Goal: Feedback & Contribution: Submit feedback/report problem

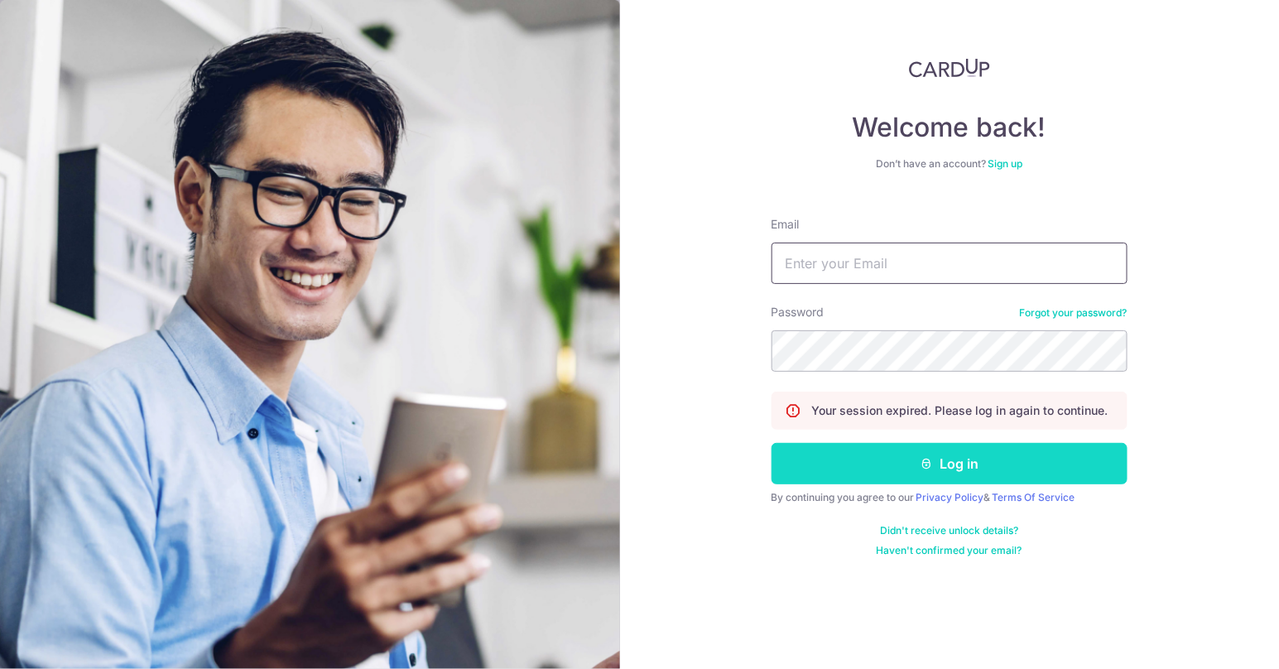
type input "[PERSON_NAME][EMAIL_ADDRESS][PERSON_NAME][DOMAIN_NAME]"
click at [869, 456] on button "Log in" at bounding box center [950, 463] width 356 height 41
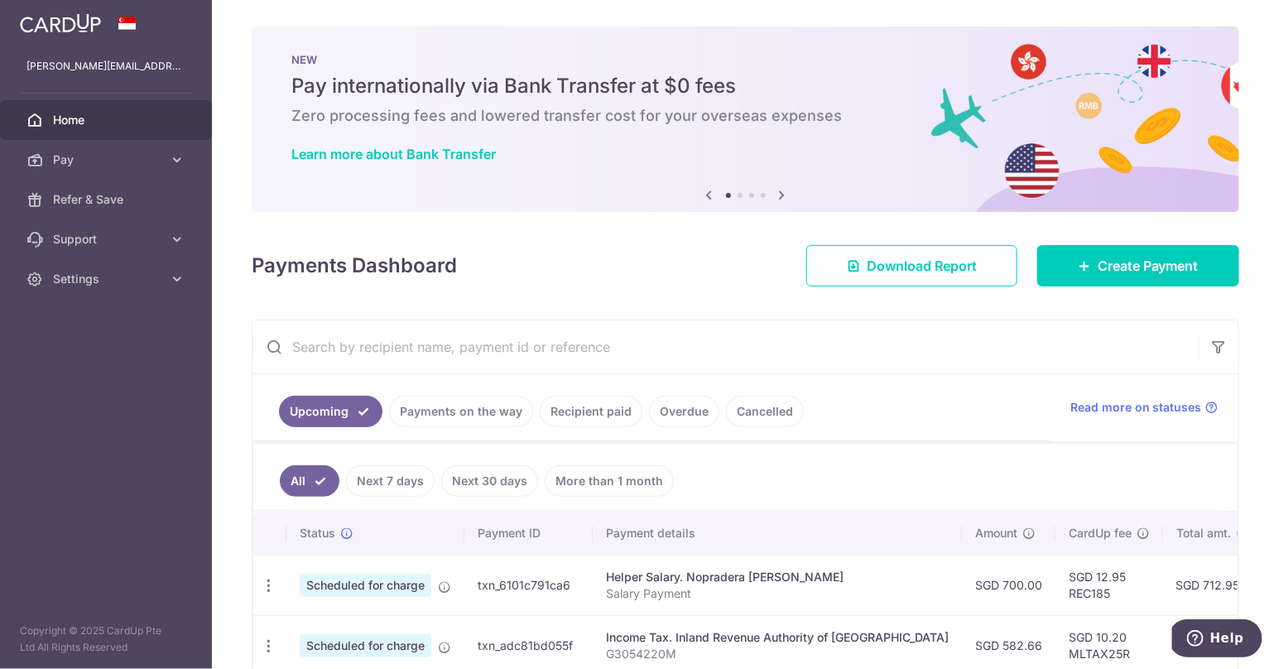
click at [462, 413] on link "Payments on the way" at bounding box center [461, 411] width 144 height 31
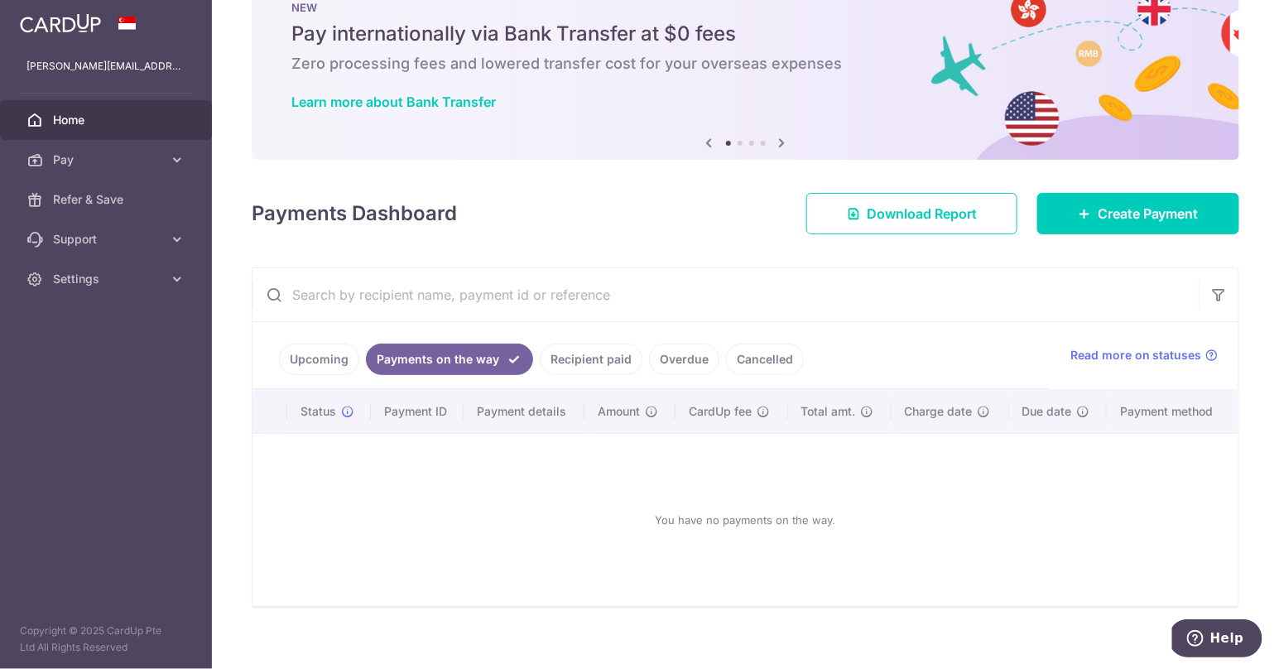
click at [609, 363] on link "Recipient paid" at bounding box center [591, 359] width 103 height 31
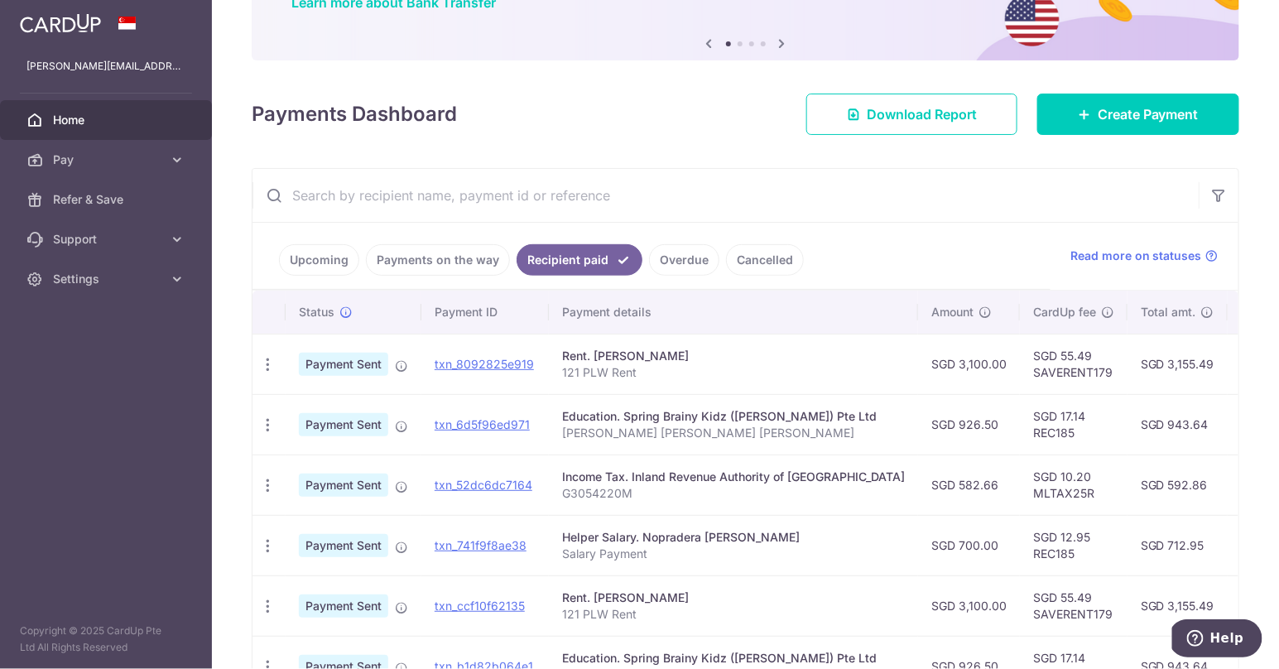
scroll to position [161, 0]
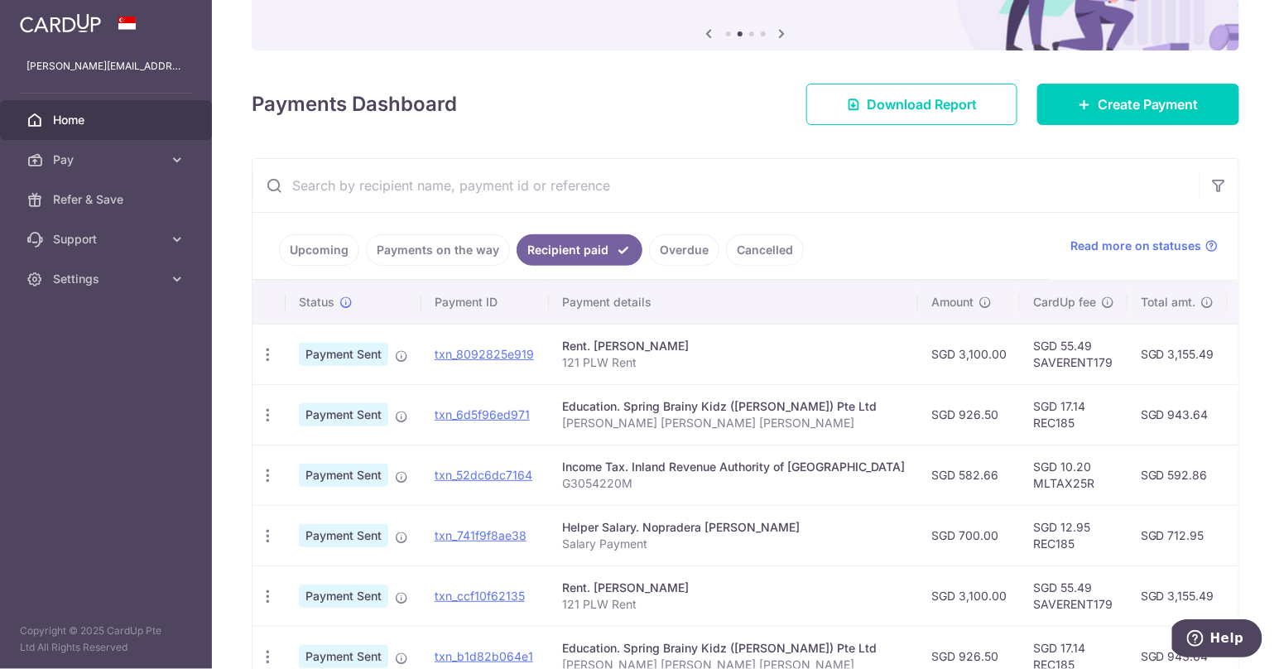
click at [859, 168] on input "text" at bounding box center [726, 185] width 946 height 53
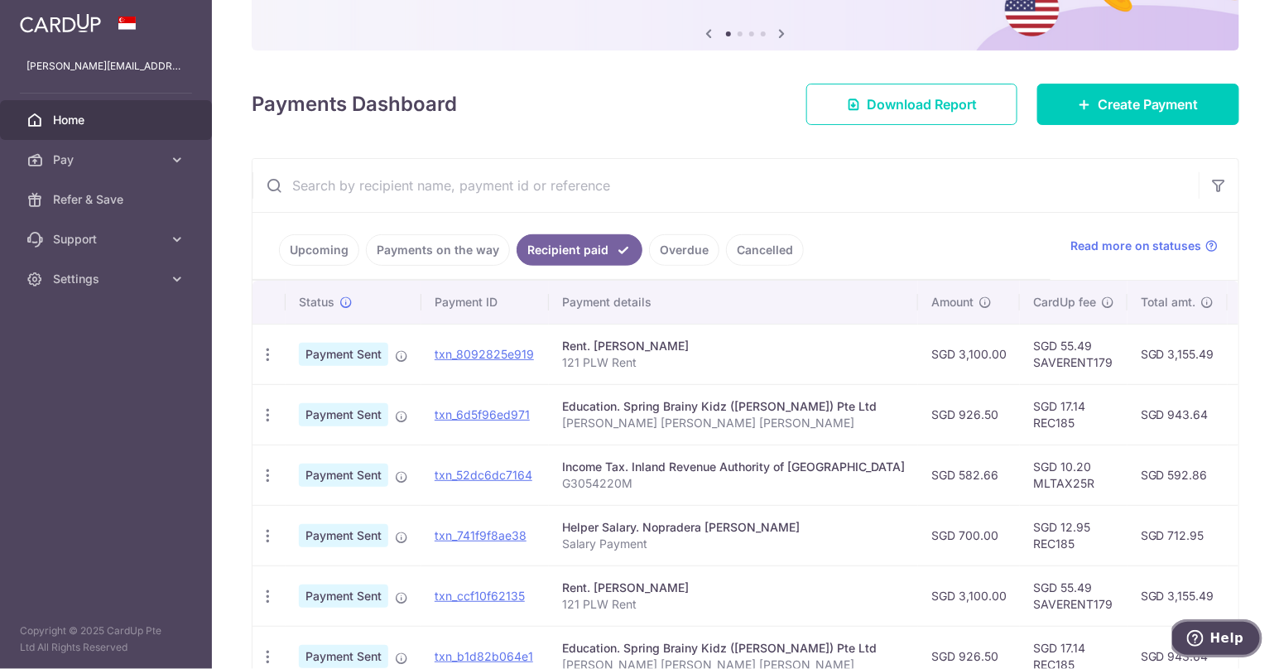
click at [1201, 638] on icon "Help" at bounding box center [1195, 637] width 17 height 17
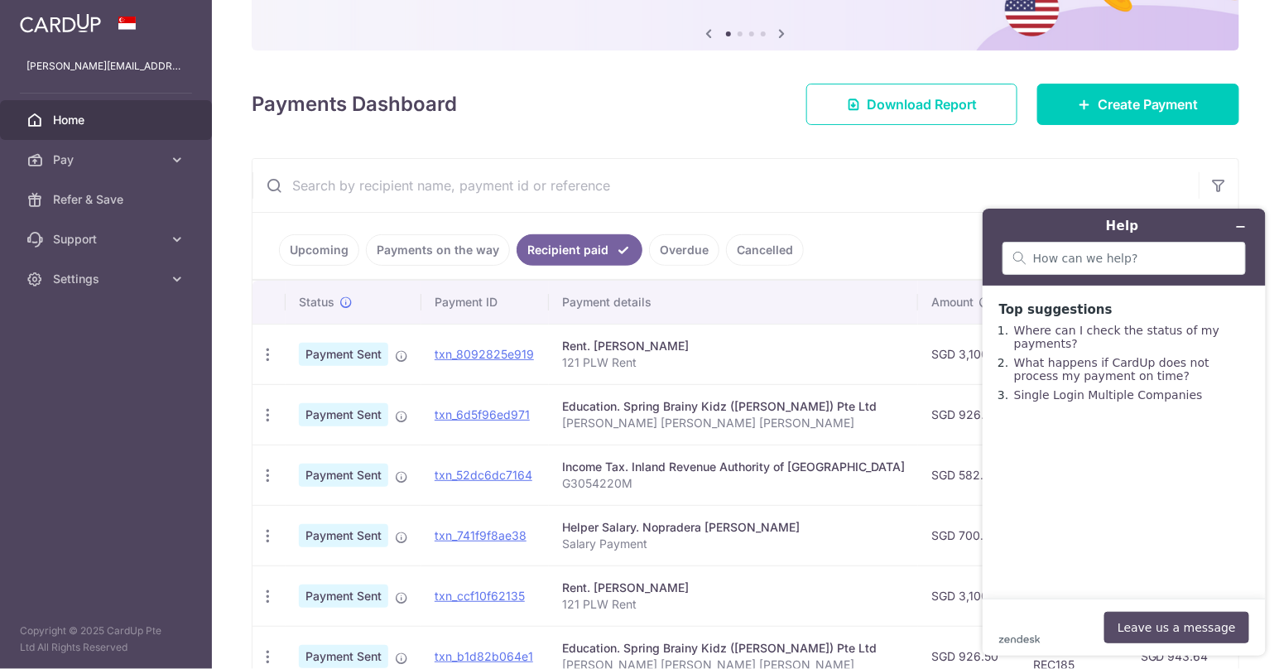
click at [1170, 621] on button "Leave us a message" at bounding box center [1176, 626] width 145 height 31
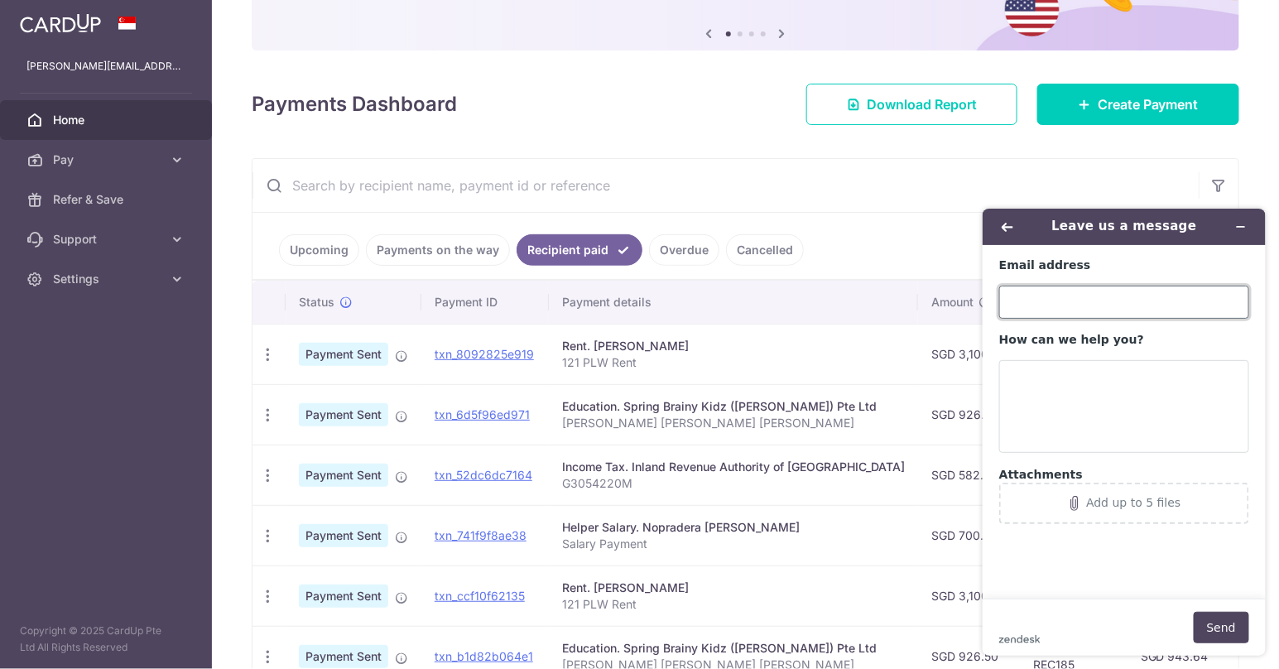
click at [1061, 301] on input "Email address" at bounding box center [1124, 301] width 250 height 33
type input "[PERSON_NAME][EMAIL_ADDRESS][PERSON_NAME][DOMAIN_NAME]"
click at [1062, 397] on textarea "How can we help you?" at bounding box center [1124, 405] width 250 height 93
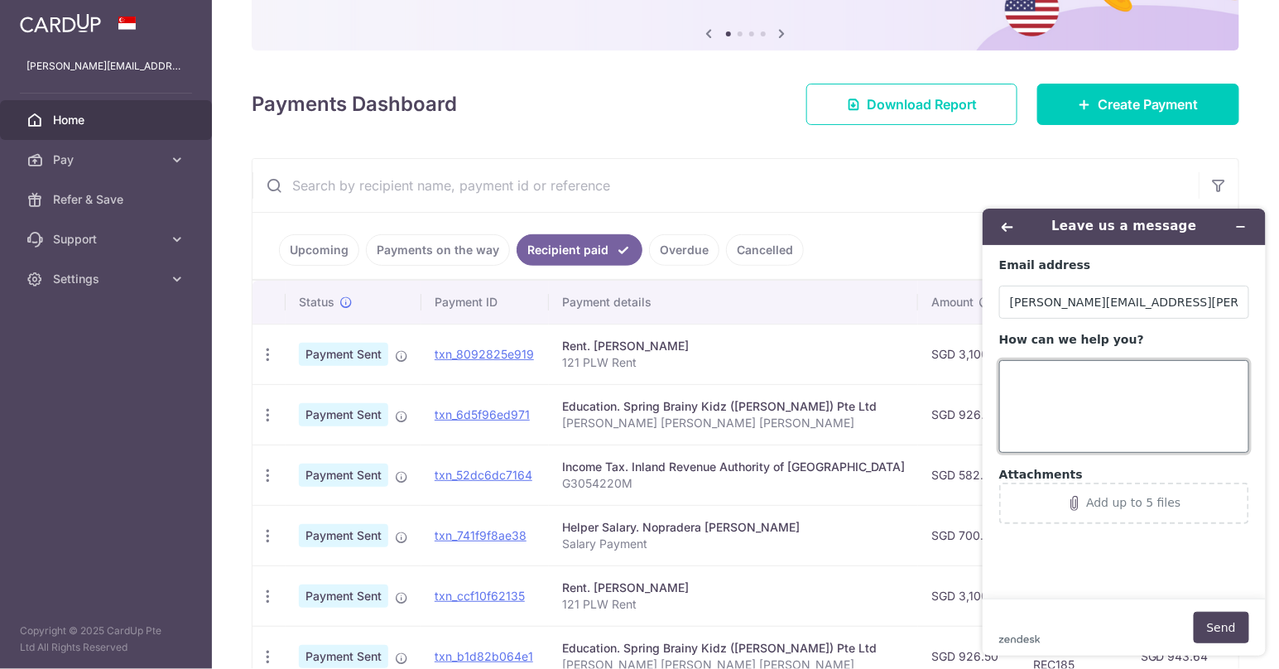
paste textarea "Ticket #242753 and Payment ID is txn_6d5f96ed971."
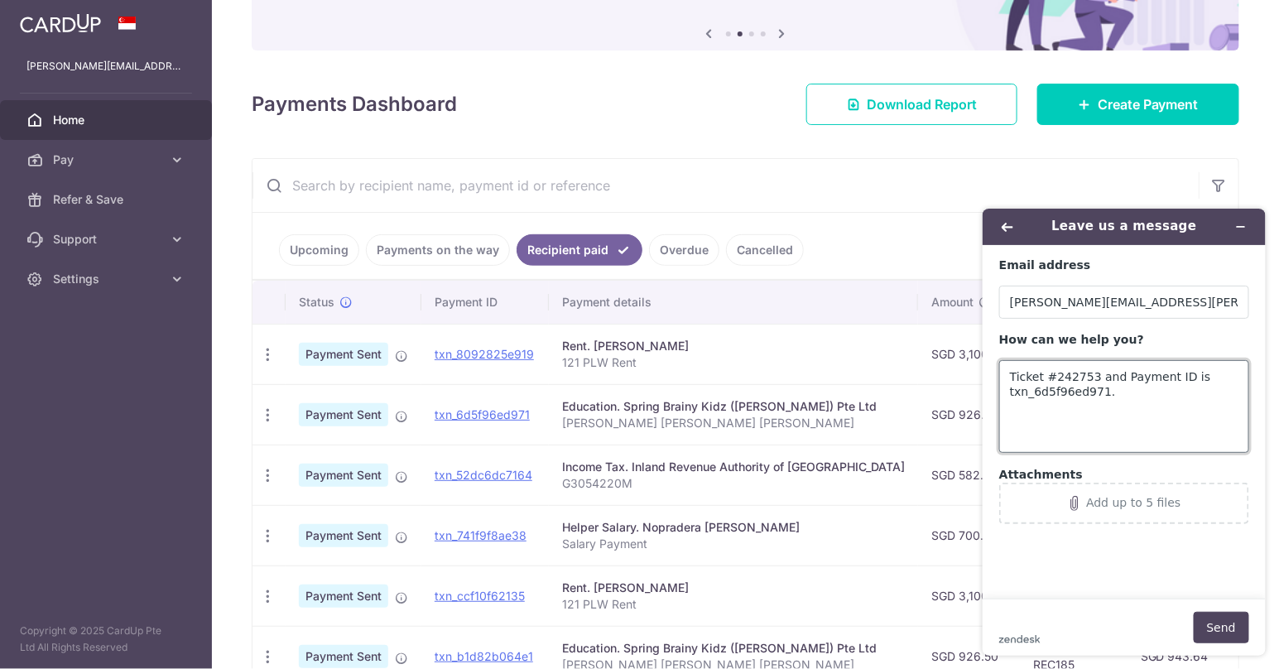
drag, startPoint x: 1013, startPoint y: 373, endPoint x: 1030, endPoint y: 373, distance: 17.4
click at [1013, 373] on textarea "Ticket #242753 and Payment ID is txn_6d5f96ed971." at bounding box center [1124, 405] width 250 height 93
click at [1015, 377] on textarea "Ive raised Ticket #242753 and Payment ID is txn_6d5f96ed971." at bounding box center [1124, 405] width 250 height 93
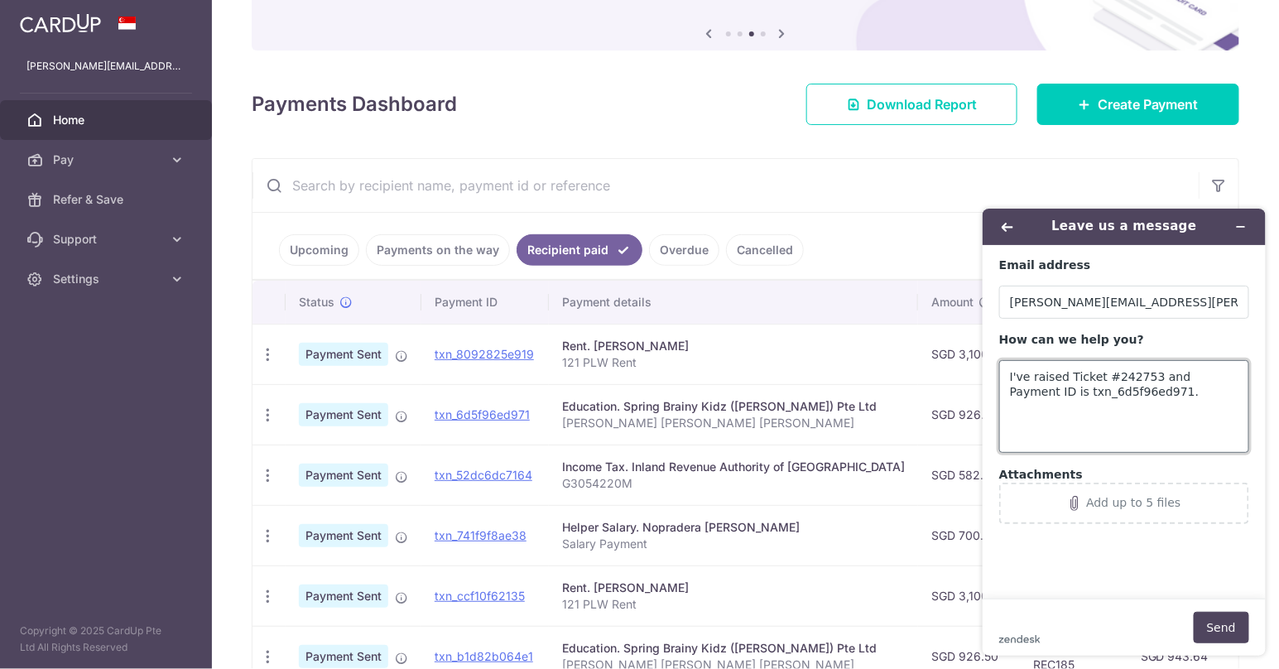
drag, startPoint x: 1156, startPoint y: 375, endPoint x: 1177, endPoint y: 372, distance: 21.0
click at [1177, 372] on textarea "I've raised Ticket #242753 and Payment ID is txn_6d5f96ed971." at bounding box center [1124, 405] width 250 height 93
click at [1012, 392] on textarea "I've raised Ticket #242753 for Payment ID is txn_6d5f96ed971." at bounding box center [1124, 405] width 250 height 93
click at [1146, 392] on textarea "I've raised Ticket #242753 for Payment ID txn_6d5f96ed971." at bounding box center [1124, 405] width 250 height 93
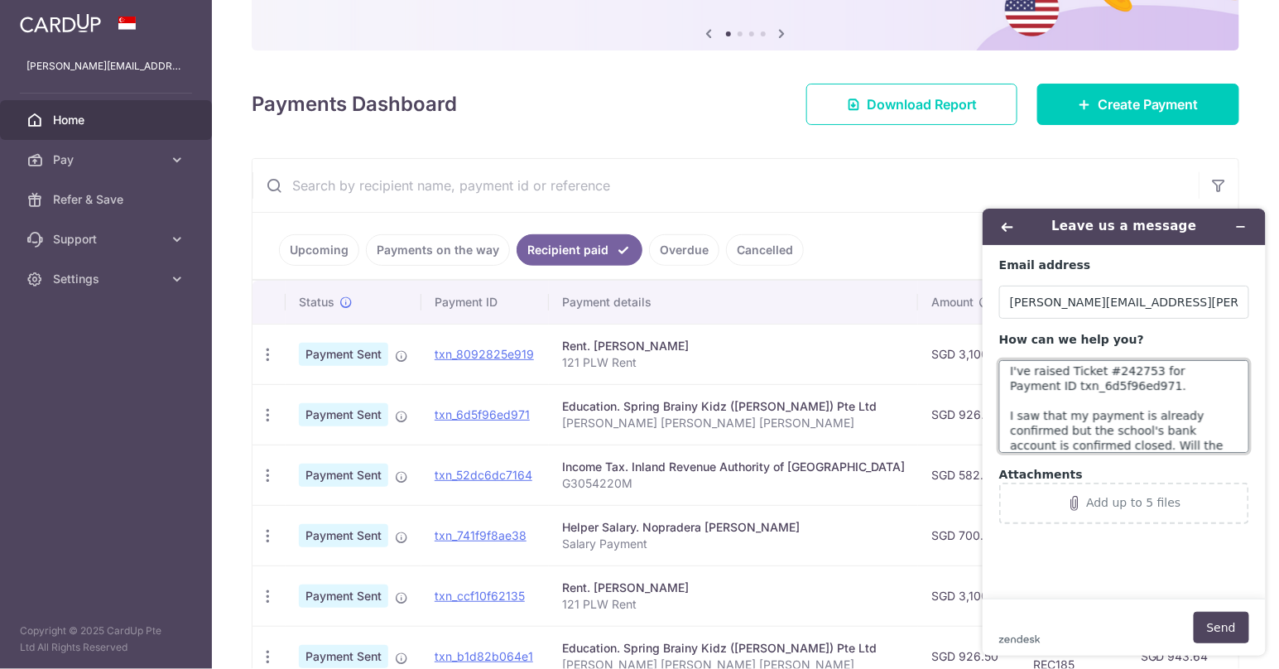
scroll to position [21, 0]
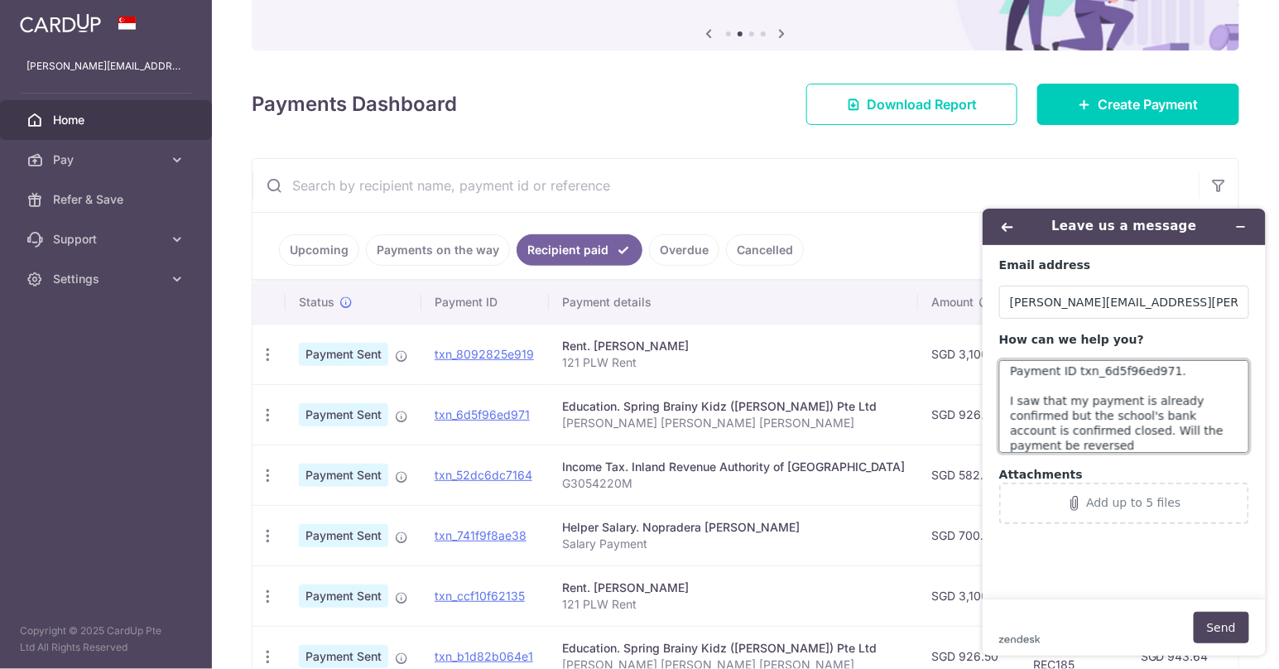
click at [1074, 422] on textarea "I've raised Ticket #242753 for Payment ID txn_6d5f96ed971. I saw that my paymen…" at bounding box center [1124, 405] width 250 height 93
click at [1143, 430] on textarea "I've raised Ticket #242753 for Payment ID txn_6d5f96ed971. I saw that my paymen…" at bounding box center [1124, 405] width 250 height 93
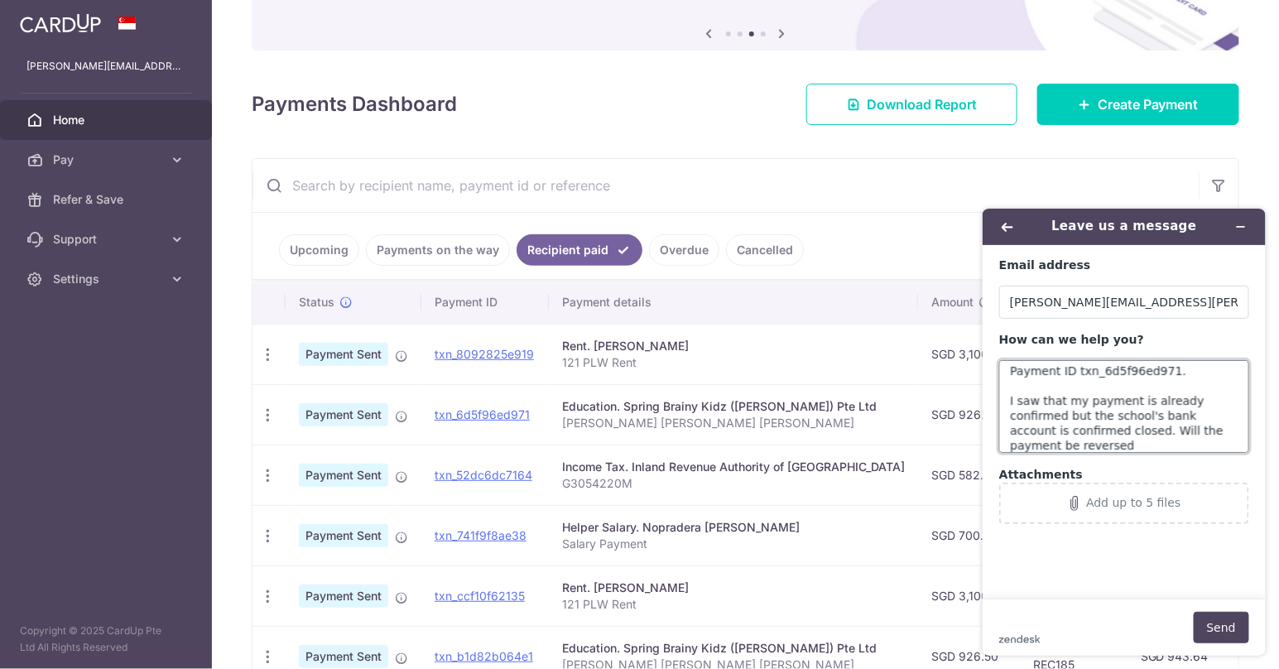
click at [1143, 445] on textarea "I've raised Ticket #242753 for Payment ID txn_6d5f96ed971. I saw that my paymen…" at bounding box center [1124, 405] width 250 height 93
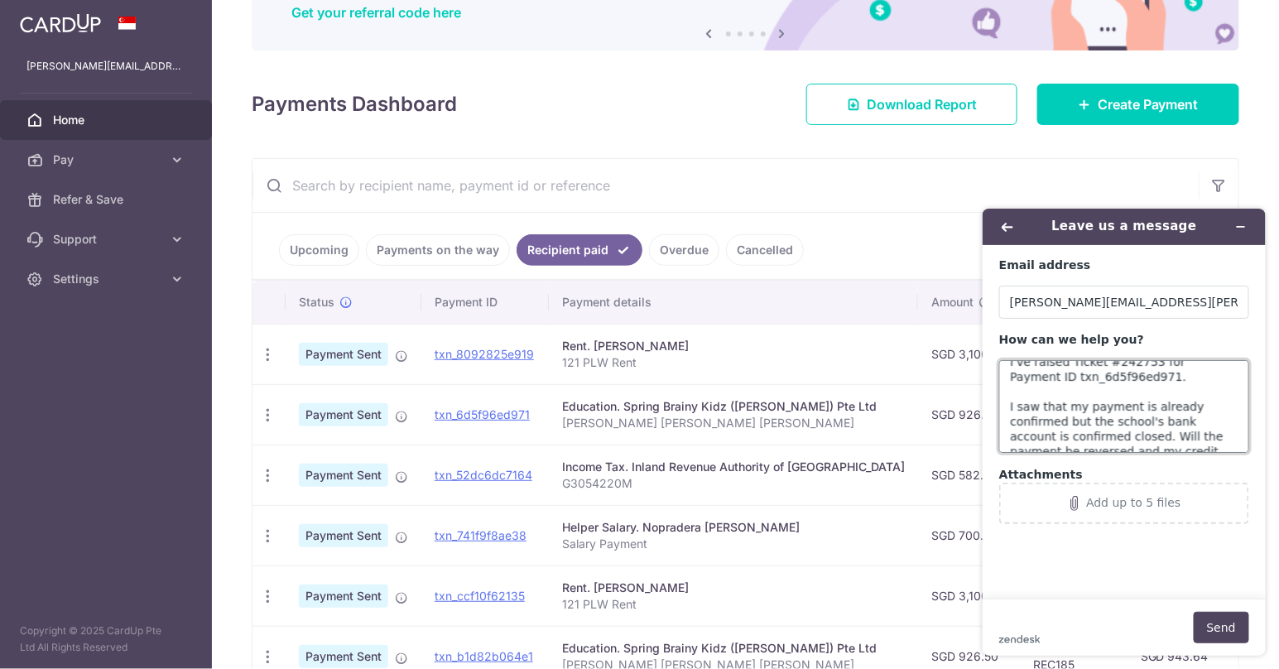
scroll to position [0, 0]
type textarea "I've raised Ticket #242753 for Payment ID txn_6d5f96ed971. I saw that my paymen…"
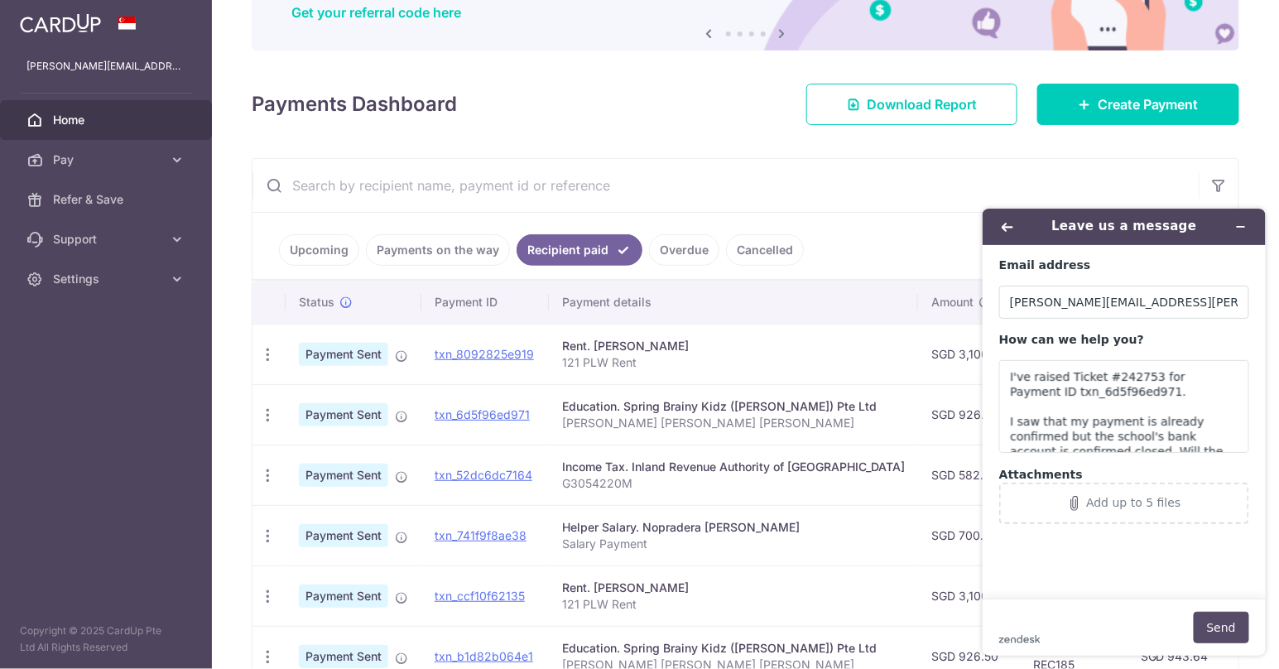
click at [1216, 628] on button "Send" at bounding box center [1220, 626] width 55 height 31
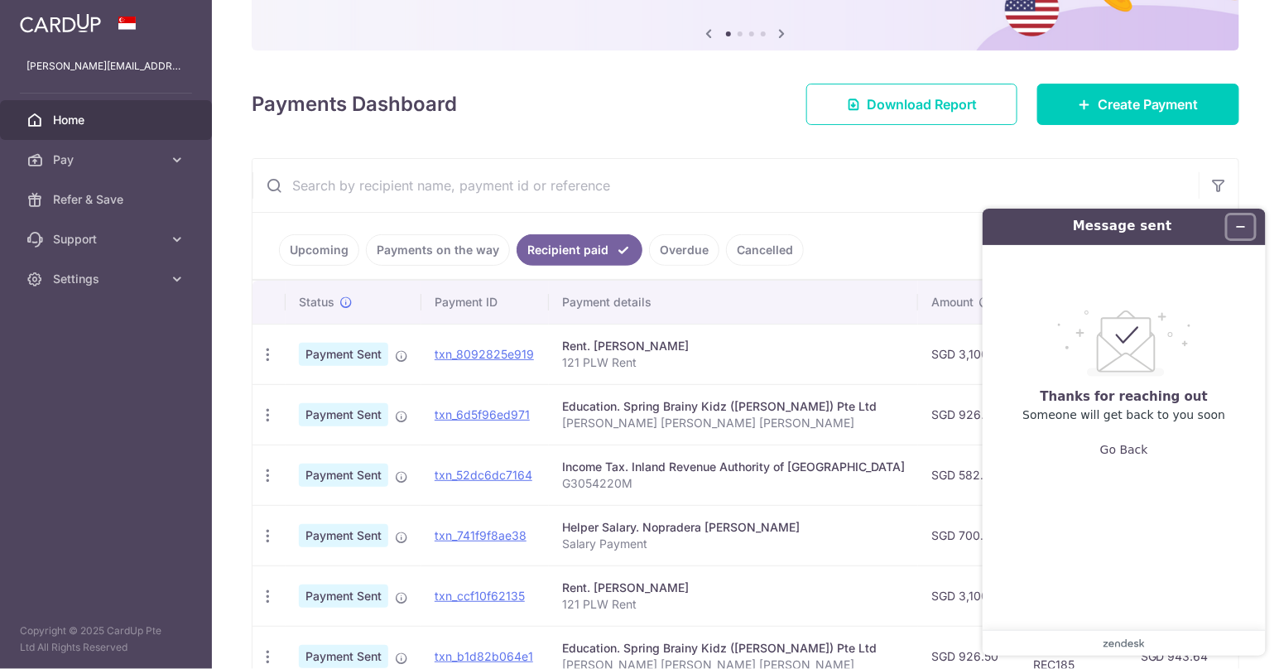
click at [1244, 229] on icon "Minimize widget" at bounding box center [1241, 226] width 12 height 12
